Goal: Task Accomplishment & Management: Manage account settings

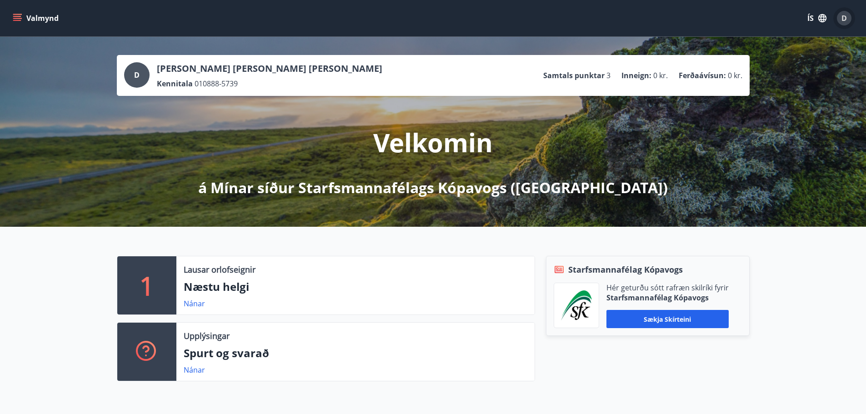
click at [842, 18] on span "D" at bounding box center [843, 18] width 5 height 10
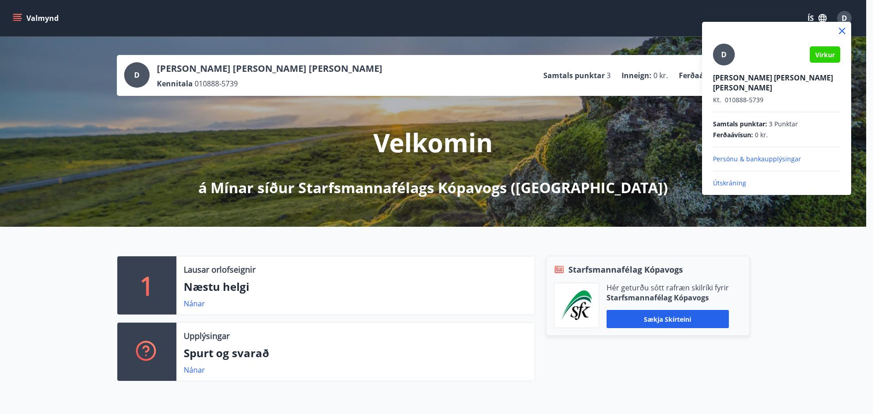
click at [811, 275] on div at bounding box center [436, 207] width 873 height 414
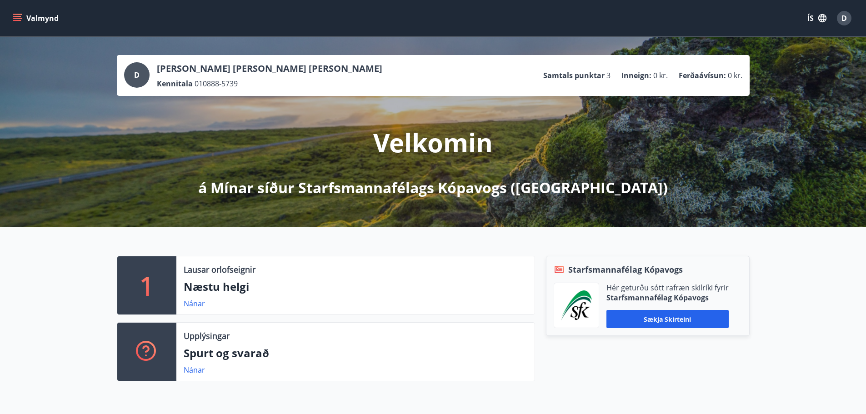
click at [45, 17] on button "Valmynd" at bounding box center [36, 18] width 51 height 16
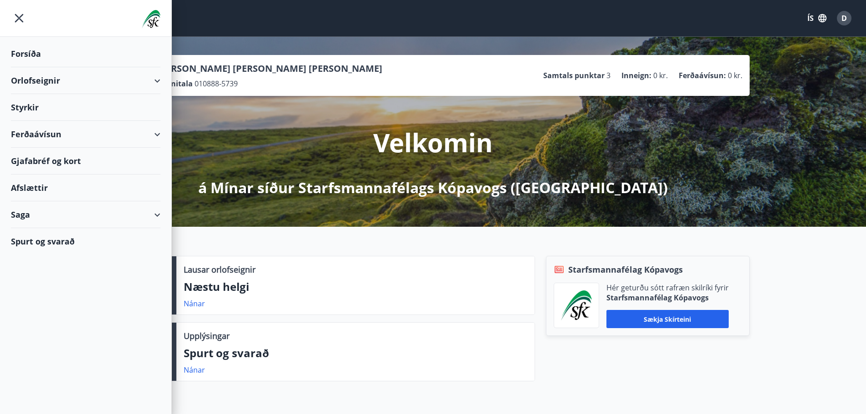
click at [35, 52] on div "Forsíða" at bounding box center [86, 53] width 150 height 27
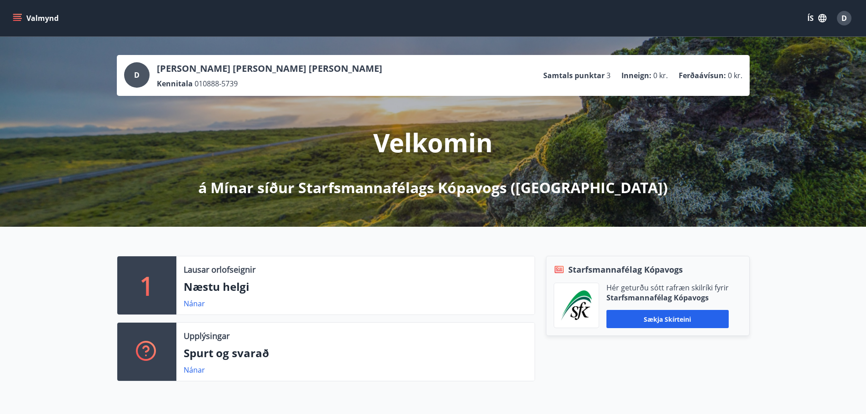
click at [44, 15] on button "Valmynd" at bounding box center [36, 18] width 51 height 16
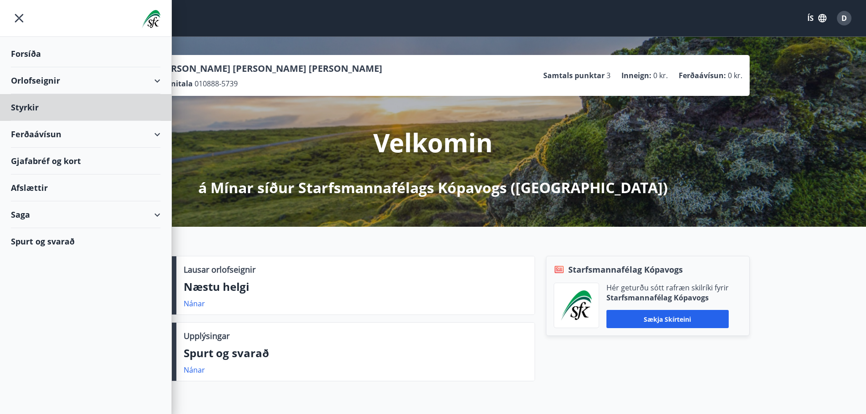
click at [33, 51] on div "Forsíða" at bounding box center [86, 53] width 150 height 27
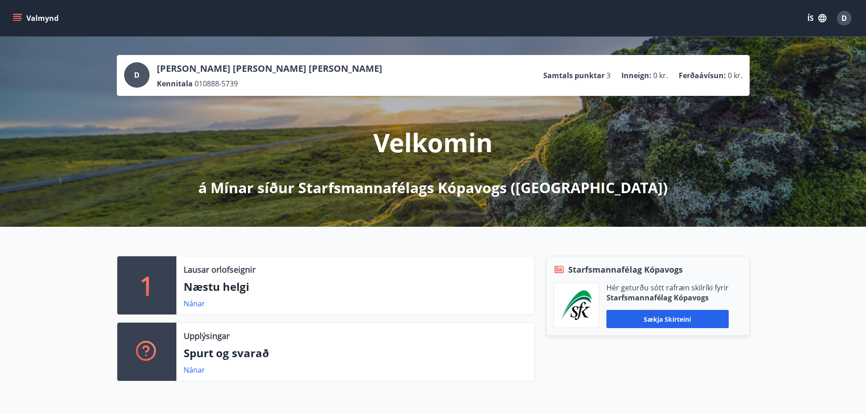
click at [139, 18] on div "Valmynd ÍS D" at bounding box center [433, 18] width 844 height 22
click at [846, 15] on span "D" at bounding box center [843, 18] width 5 height 10
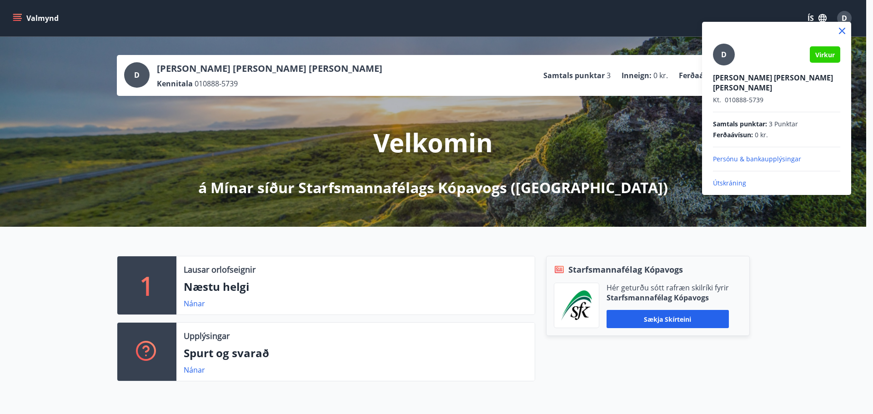
click at [731, 179] on p "Útskráning" at bounding box center [776, 183] width 127 height 9
